Goal: Transaction & Acquisition: Purchase product/service

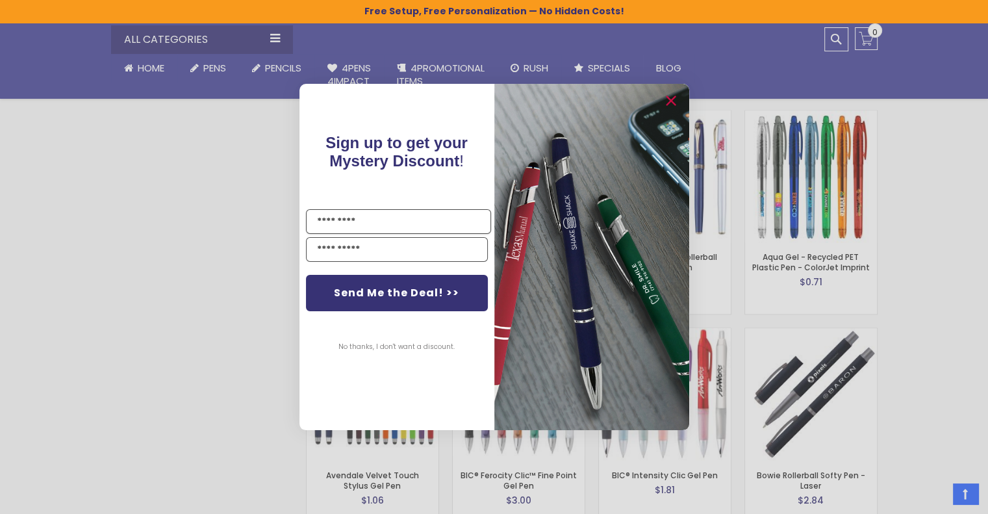
scroll to position [2047, 0]
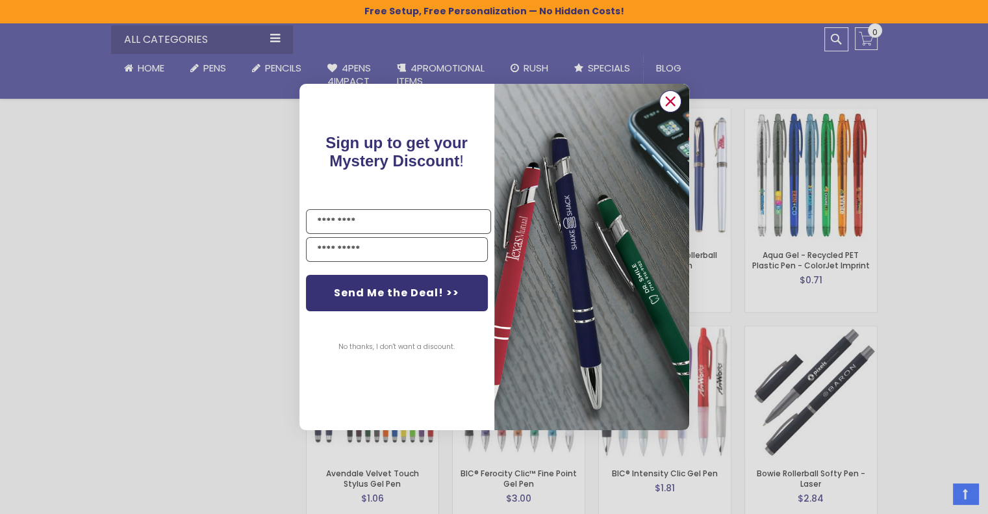
click at [675, 101] on circle "Close dialog" at bounding box center [669, 101] width 19 height 19
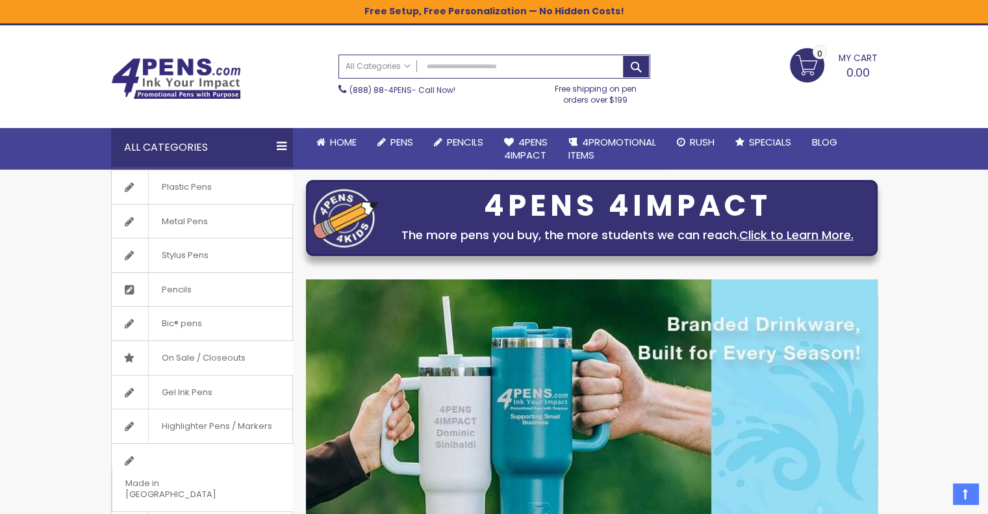
scroll to position [0, 0]
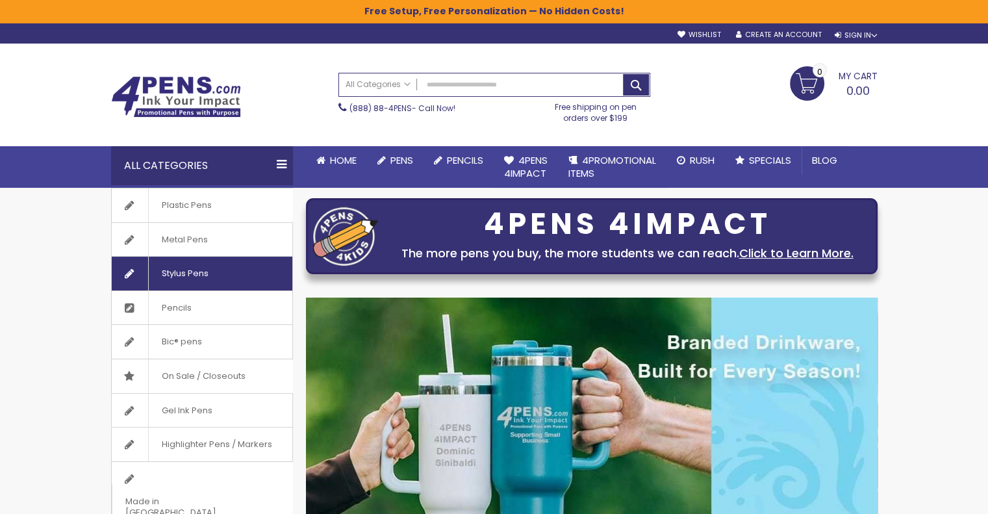
click at [202, 272] on span "Stylus Pens" at bounding box center [184, 273] width 73 height 34
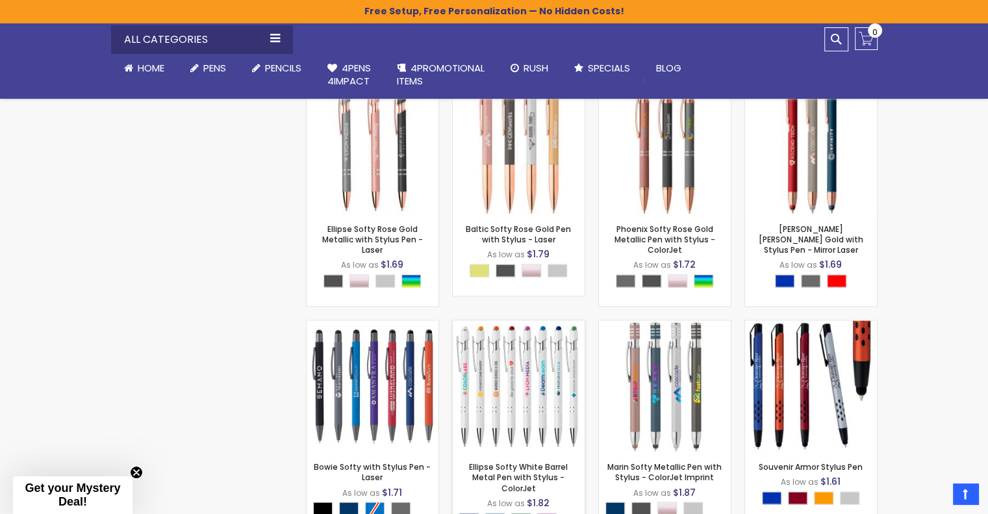
scroll to position [6505, 0]
